Goal: Navigation & Orientation: Go to known website

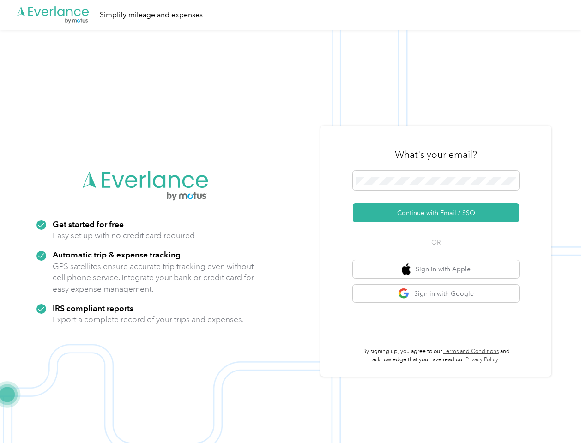
click at [293, 222] on img at bounding box center [290, 251] width 581 height 443
click at [293, 15] on div ".cls-1 { fill: #00adee; } .cls-2 { fill: #fff; } .cls-3 { fill: #707372; } .cls…" at bounding box center [290, 15] width 581 height 30
click at [439, 213] on button "Continue with Email / SSO" at bounding box center [436, 212] width 166 height 19
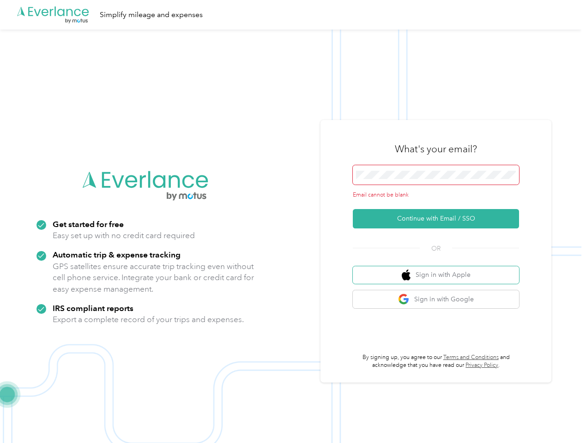
click at [439, 269] on button "Sign in with Apple" at bounding box center [436, 275] width 166 height 18
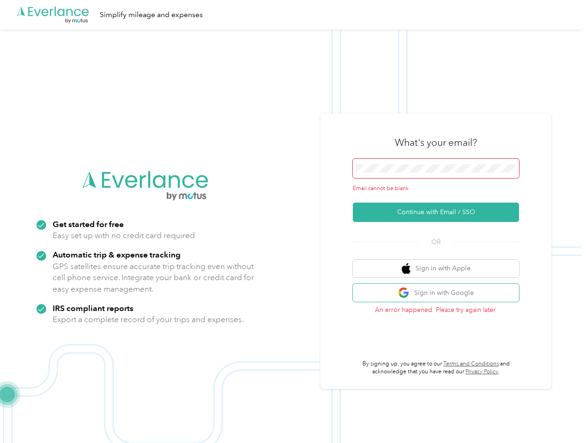
click at [439, 294] on button "Sign in with Google" at bounding box center [436, 293] width 166 height 18
